Goal: Browse casually

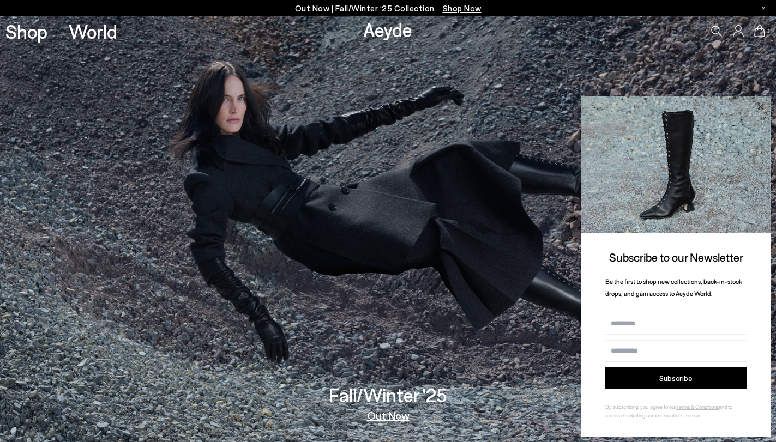
click at [762, 107] on icon at bounding box center [759, 106] width 5 height 5
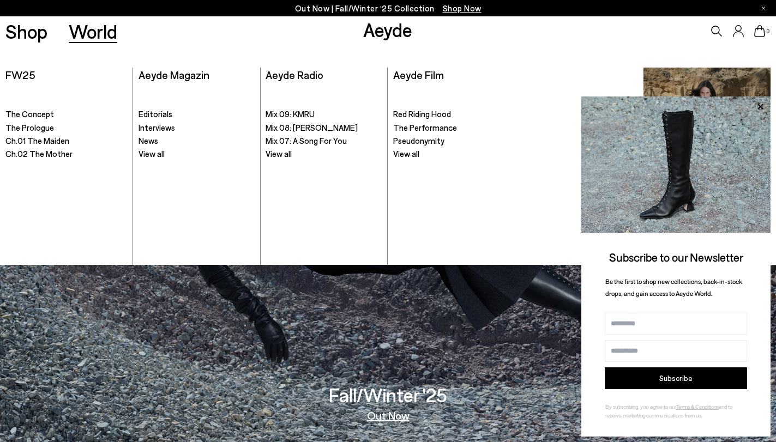
click at [102, 33] on link "World" at bounding box center [93, 31] width 49 height 19
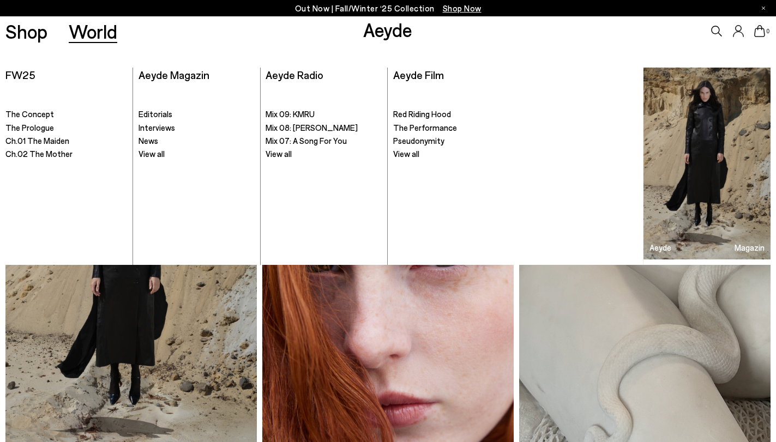
click at [337, 361] on img at bounding box center [387, 295] width 251 height 336
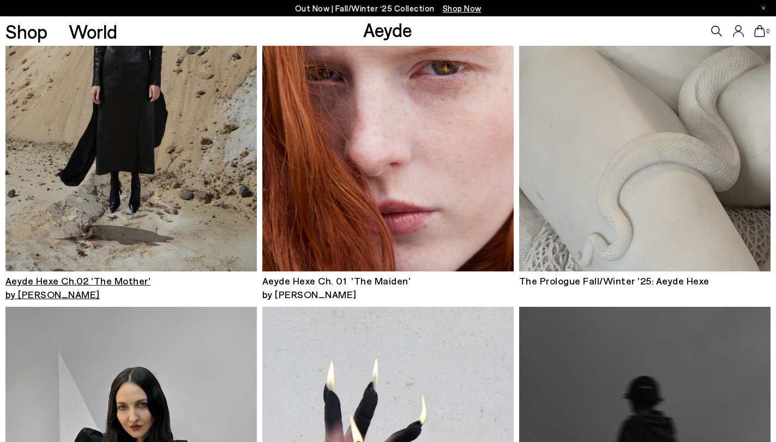
scroll to position [341, 0]
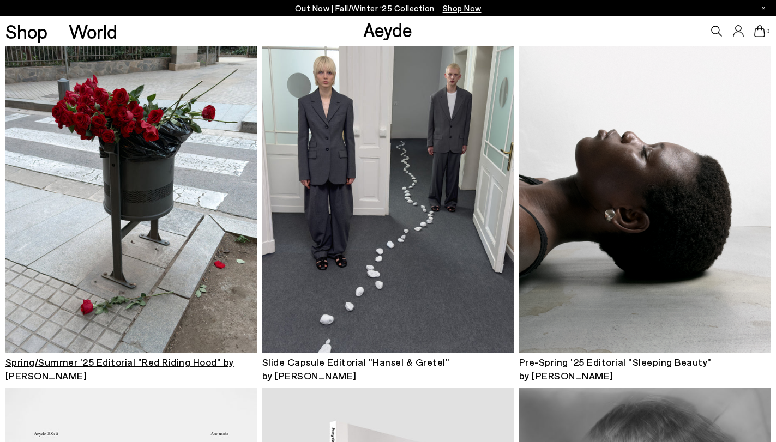
scroll to position [1228, 0]
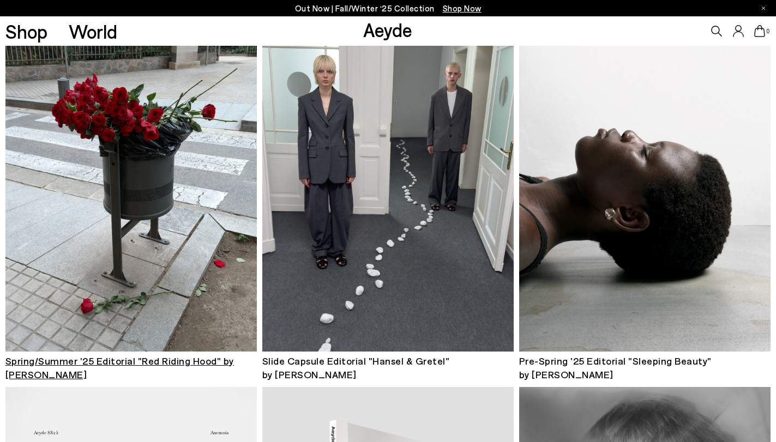
click at [203, 222] on img at bounding box center [130, 183] width 251 height 336
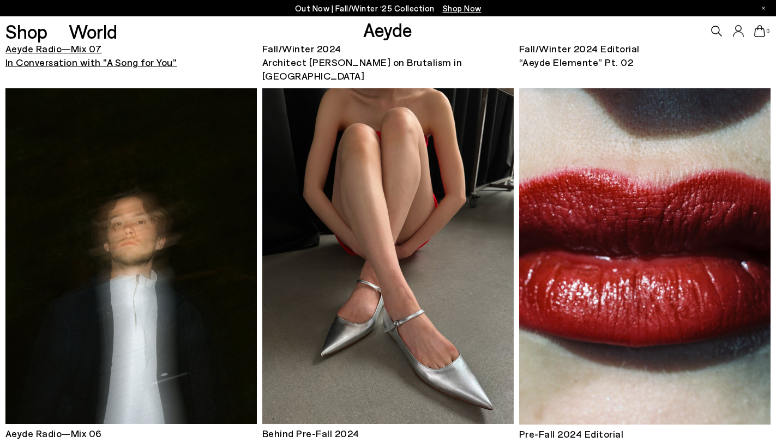
scroll to position [2729, 0]
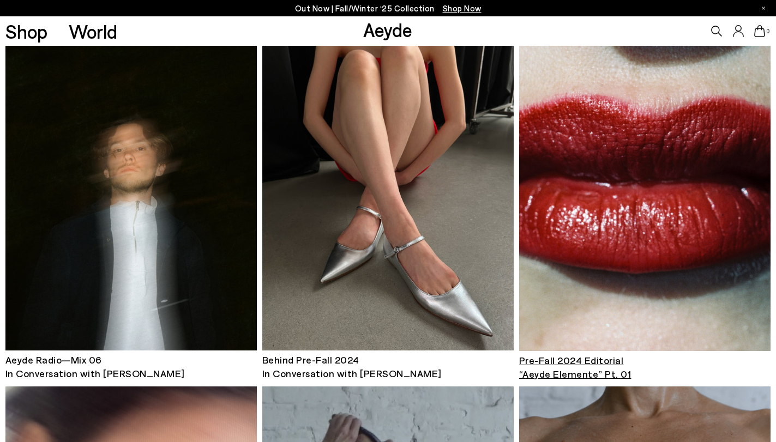
click at [581, 173] on img at bounding box center [644, 183] width 251 height 336
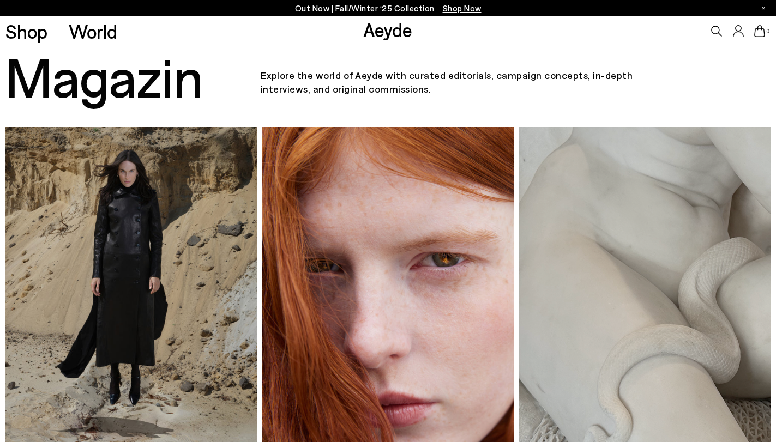
scroll to position [0, 0]
click at [196, 185] on img at bounding box center [130, 295] width 251 height 336
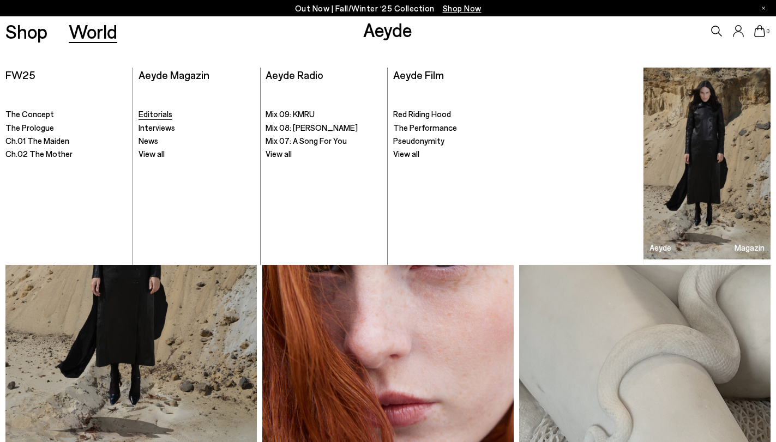
click at [150, 113] on span "Editorials" at bounding box center [155, 114] width 34 height 10
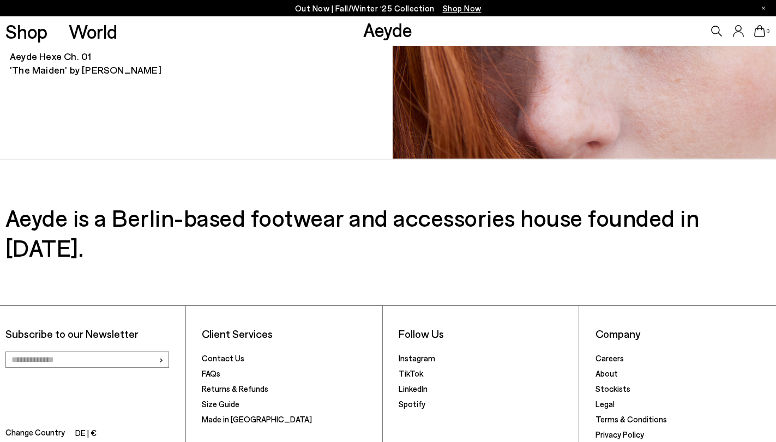
scroll to position [3840, 0]
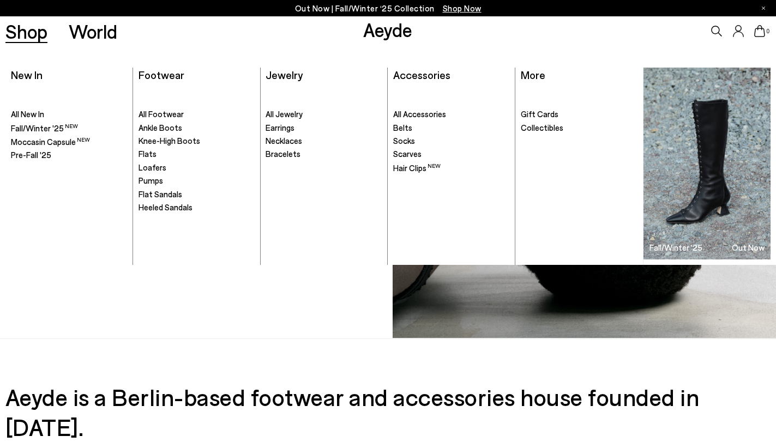
scroll to position [5225, 0]
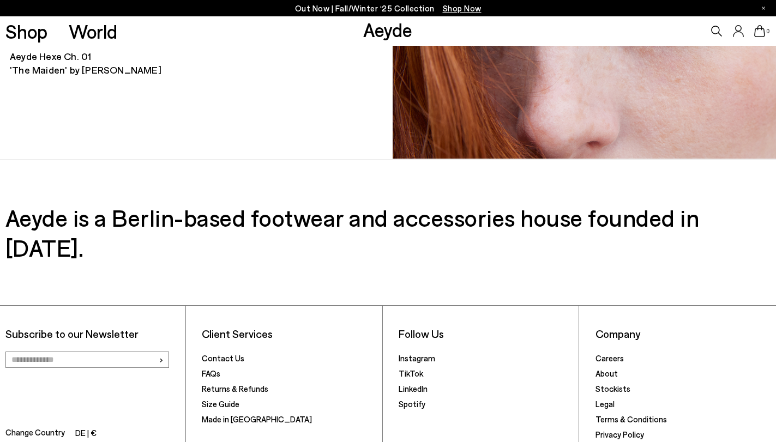
scroll to position [3840, 0]
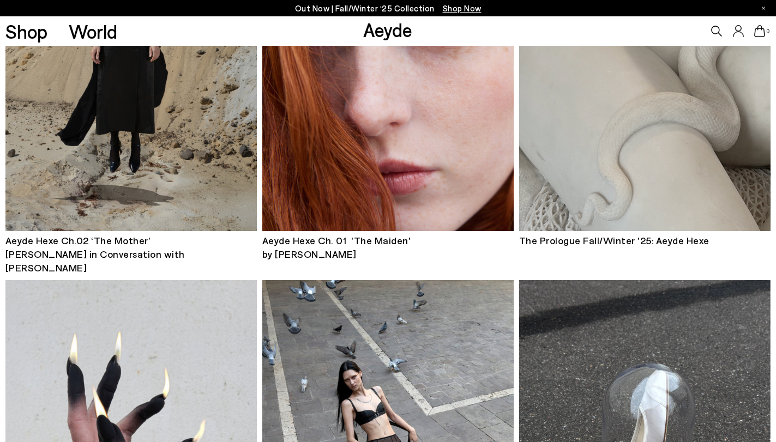
scroll to position [443, 0]
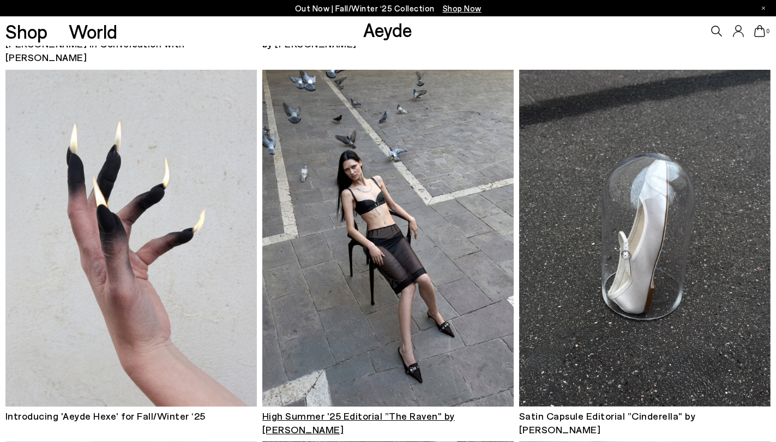
click at [385, 202] on img at bounding box center [387, 238] width 251 height 336
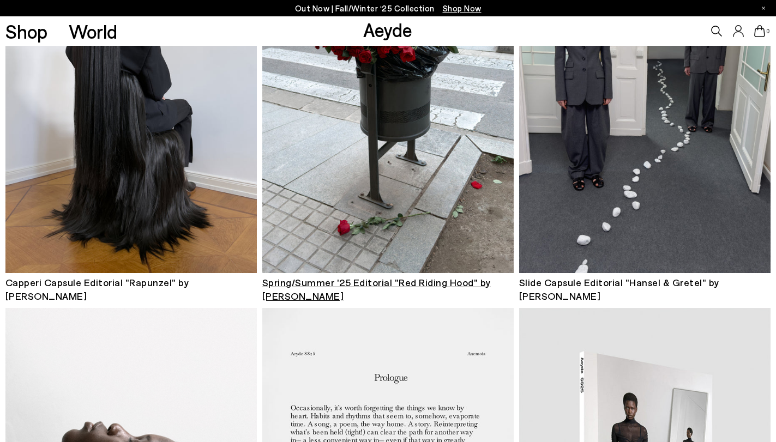
scroll to position [1180, 0]
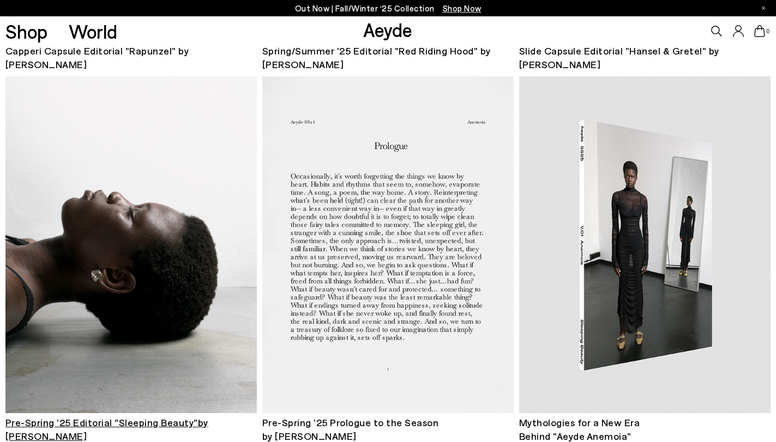
click at [193, 186] on img at bounding box center [130, 244] width 251 height 336
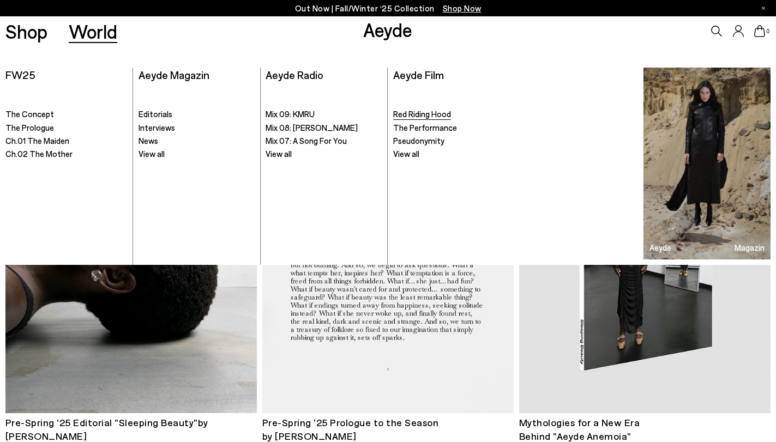
click at [441, 116] on span "Red Riding Hood" at bounding box center [422, 114] width 58 height 10
click at [164, 128] on span "Interviews" at bounding box center [156, 128] width 37 height 10
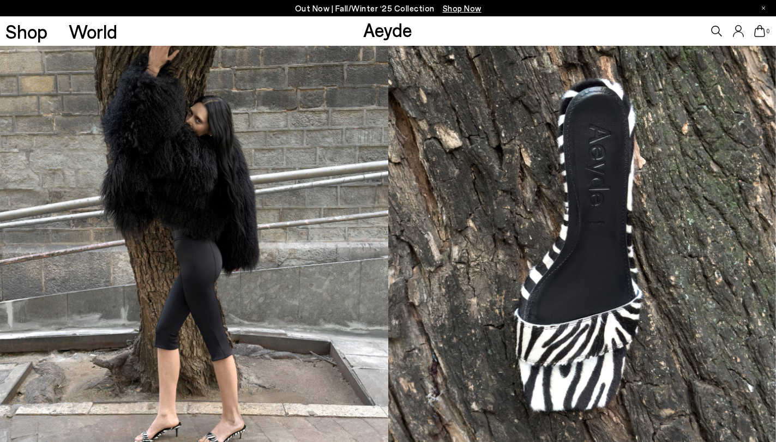
scroll to position [1421, 0]
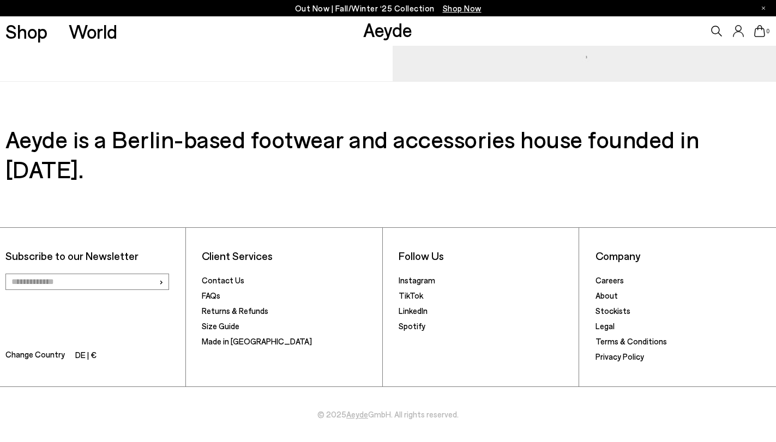
scroll to position [6477, 0]
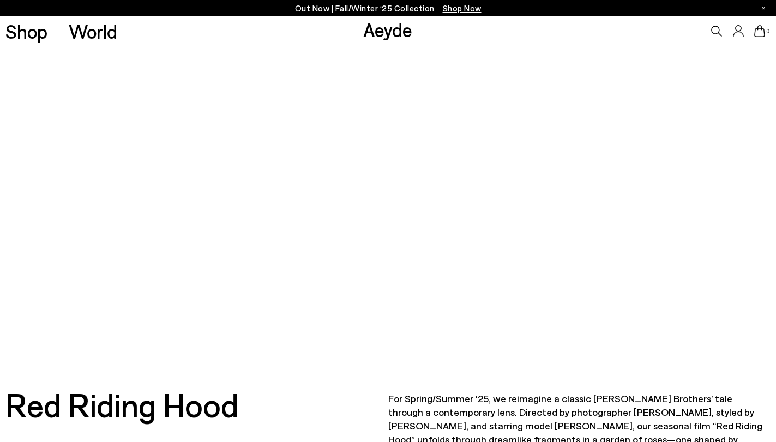
scroll to position [137, 0]
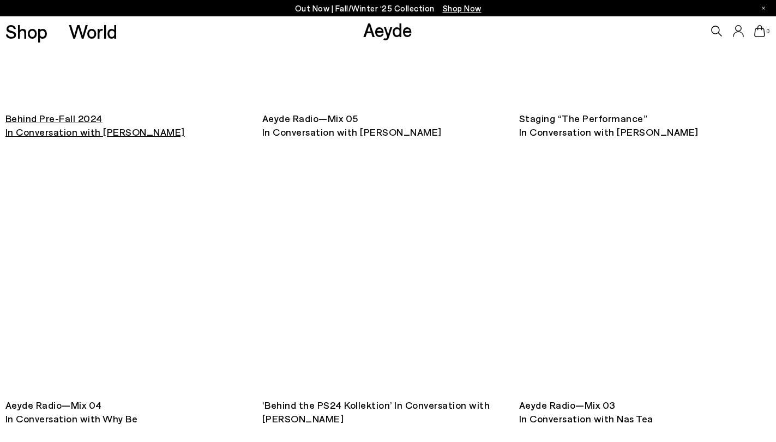
scroll to position [1552, 0]
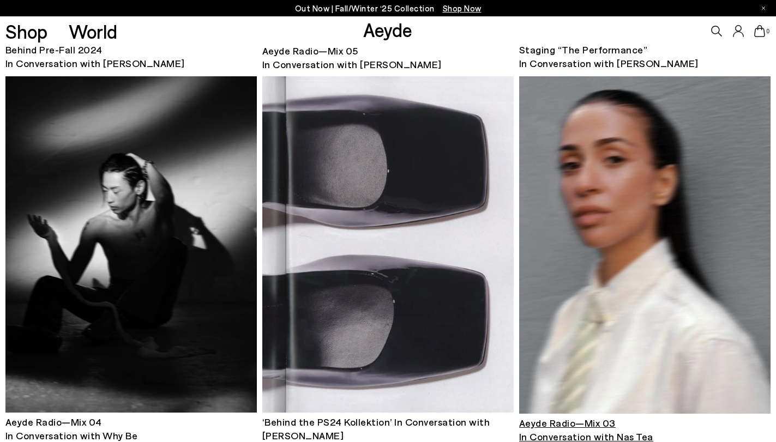
click at [592, 197] on img at bounding box center [644, 244] width 251 height 337
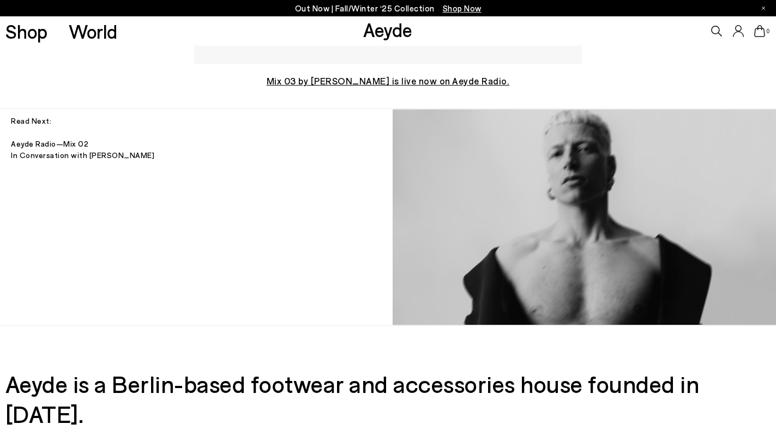
scroll to position [3016, 0]
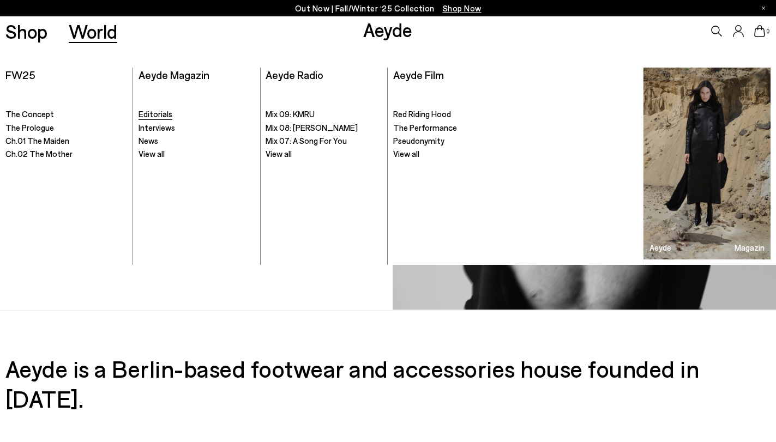
click at [166, 113] on span "Editorials" at bounding box center [155, 114] width 34 height 10
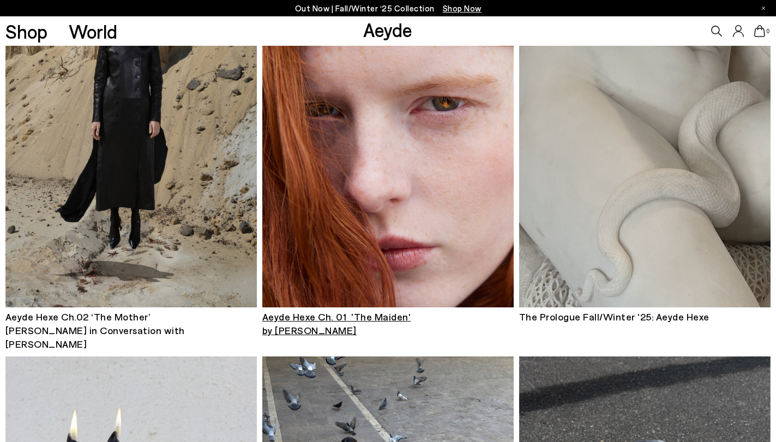
scroll to position [160, 0]
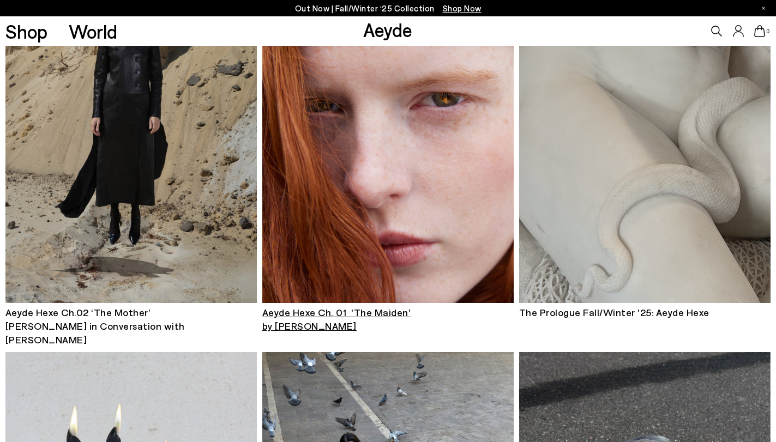
click at [345, 253] on img at bounding box center [387, 135] width 251 height 336
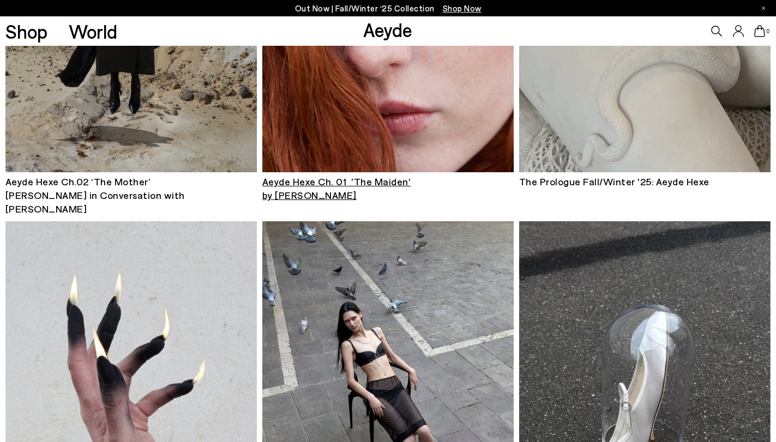
scroll to position [571, 0]
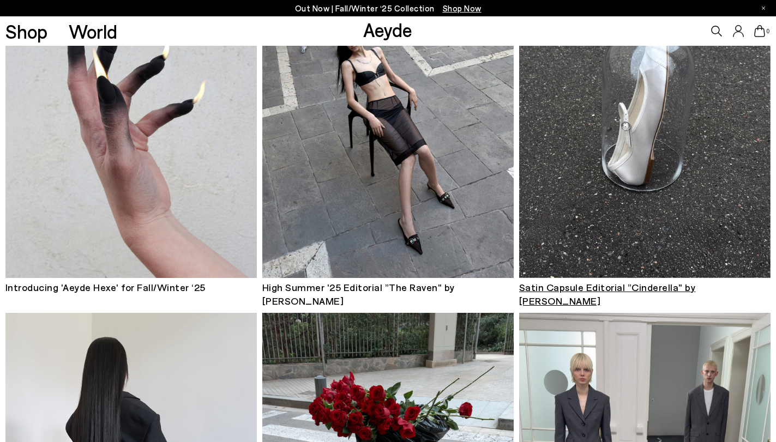
click at [622, 153] on img at bounding box center [644, 109] width 251 height 336
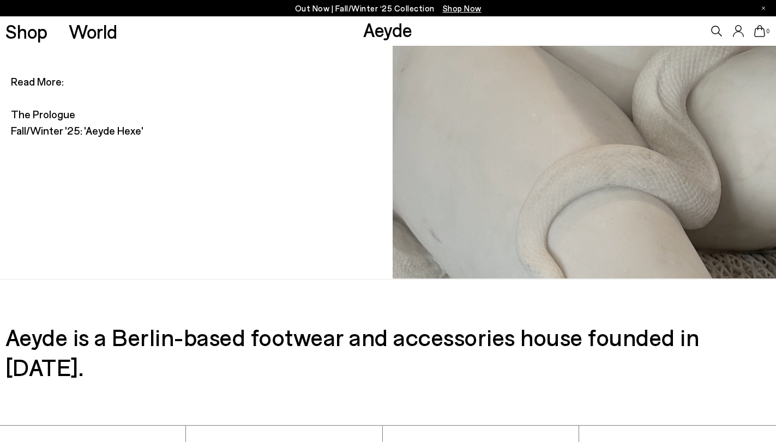
scroll to position [3714, 0]
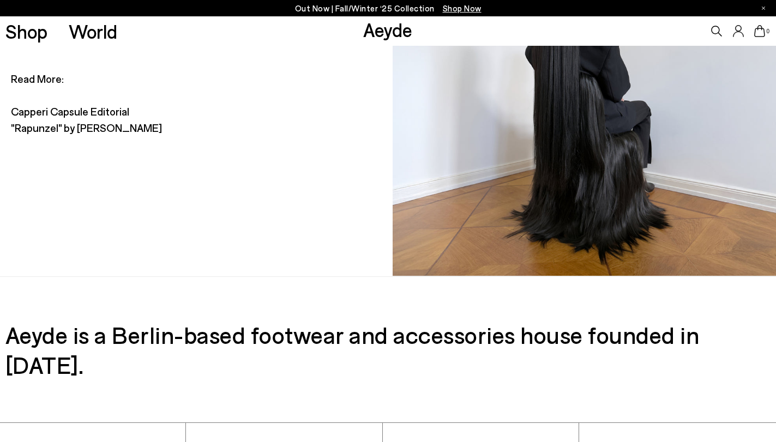
scroll to position [5091, 0]
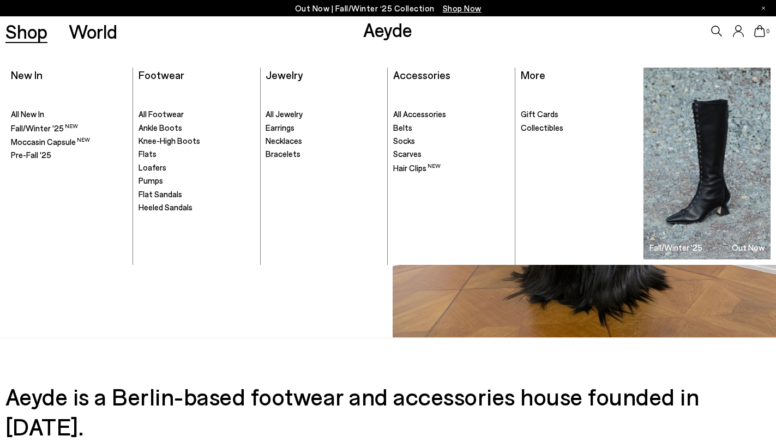
click at [33, 30] on link "Shop" at bounding box center [26, 31] width 42 height 19
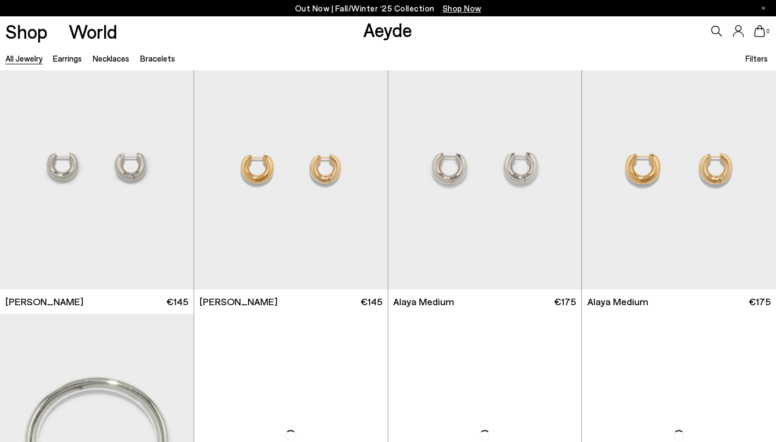
scroll to position [40, 1]
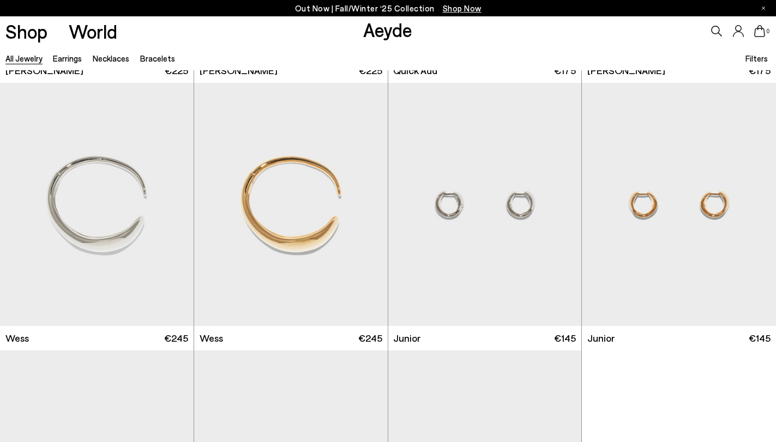
scroll to position [1254, 0]
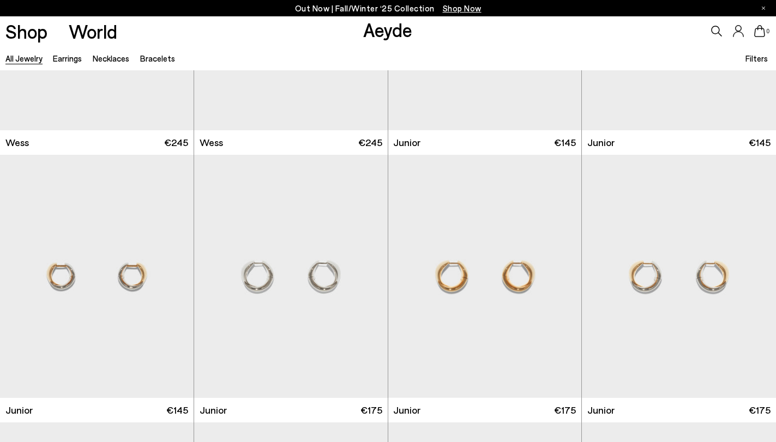
click at [391, 35] on link "Aeyde" at bounding box center [387, 29] width 49 height 23
